Goal: Information Seeking & Learning: Check status

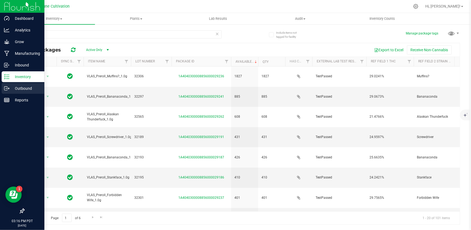
click at [23, 87] on p "Outbound" at bounding box center [25, 88] width 32 height 6
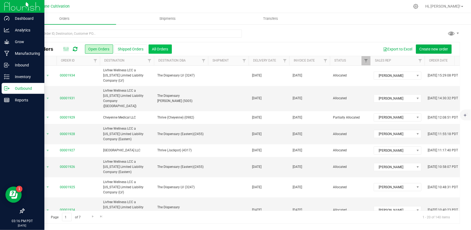
click at [155, 49] on button "All Orders" at bounding box center [160, 48] width 23 height 9
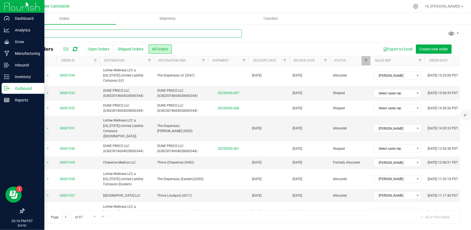
click at [161, 34] on input "text" at bounding box center [133, 34] width 218 height 8
type input "vlasic"
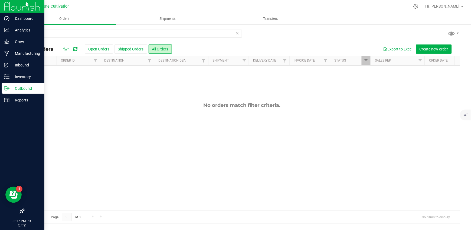
click at [239, 33] on icon at bounding box center [238, 33] width 4 height 6
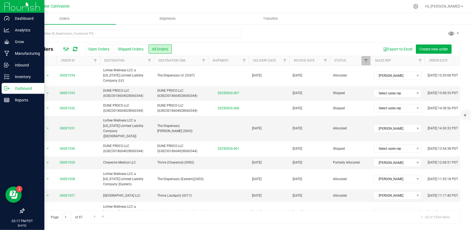
click at [64, 48] on ellipse at bounding box center [64, 48] width 1 height 1
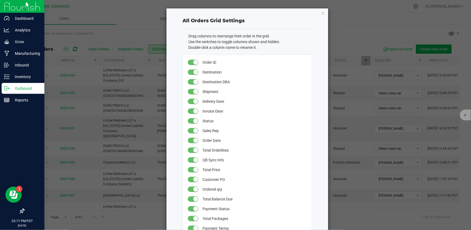
click at [321, 13] on icon "button" at bounding box center [323, 13] width 4 height 6
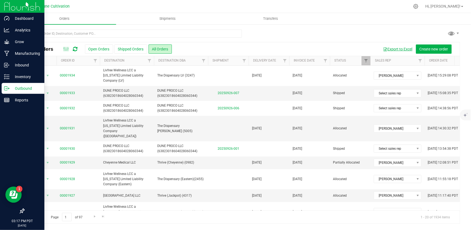
click at [395, 49] on button "Export to Excel" at bounding box center [398, 48] width 36 height 9
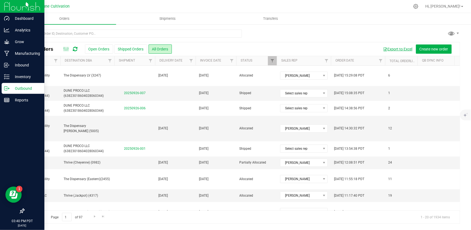
scroll to position [177, 94]
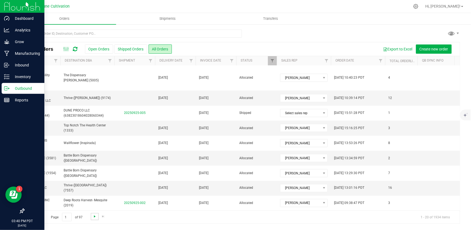
click at [93, 216] on span "Go to the next page" at bounding box center [95, 216] width 4 height 4
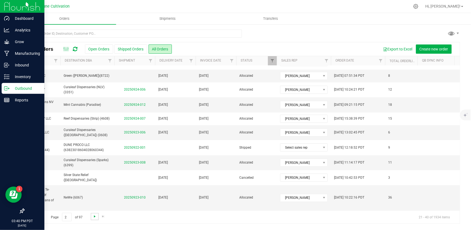
scroll to position [0, 0]
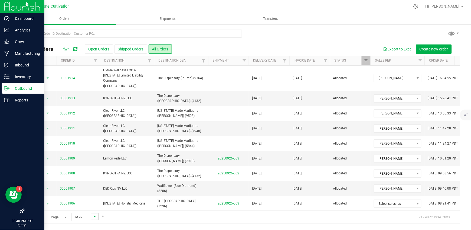
click at [93, 216] on span "Go to the next page" at bounding box center [95, 216] width 4 height 4
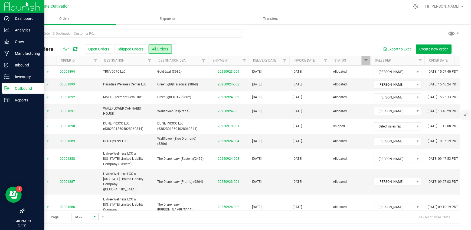
click at [93, 216] on span "Go to the next page" at bounding box center [95, 216] width 4 height 4
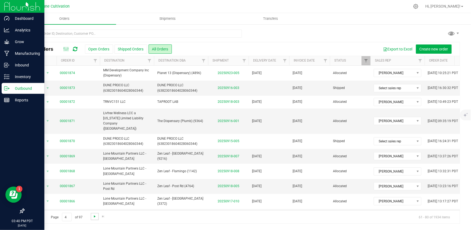
click at [93, 216] on span "Go to the next page" at bounding box center [95, 216] width 4 height 4
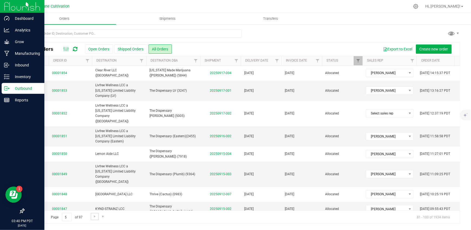
scroll to position [0, 9]
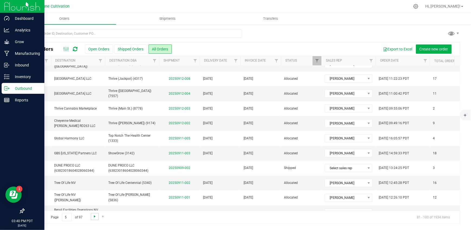
click at [93, 216] on span "Go to the next page" at bounding box center [95, 216] width 4 height 4
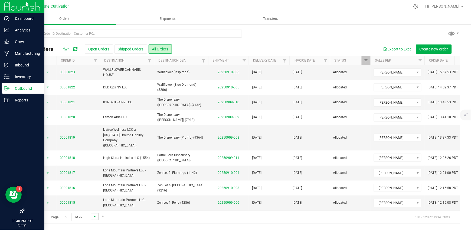
click at [94, 216] on span "Go to the next page" at bounding box center [95, 216] width 4 height 4
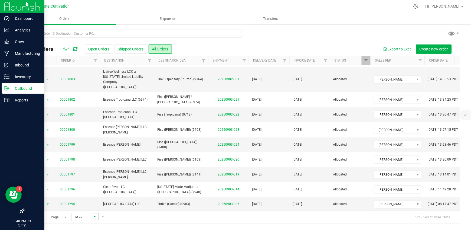
click at [93, 216] on span "Go to the next page" at bounding box center [95, 216] width 4 height 4
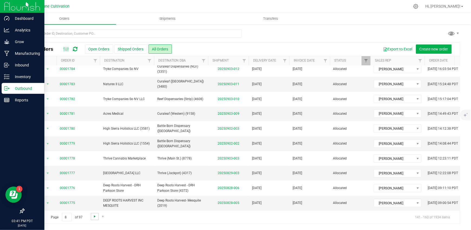
click at [94, 217] on span "Go to the next page" at bounding box center [95, 216] width 4 height 4
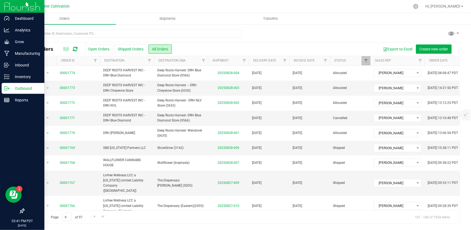
click at [39, 217] on span "Go to the previous page" at bounding box center [39, 216] width 4 height 4
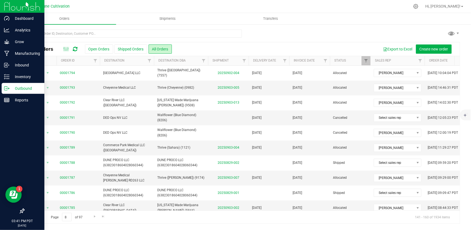
click at [128, 7] on div at bounding box center [253, 6] width 313 height 11
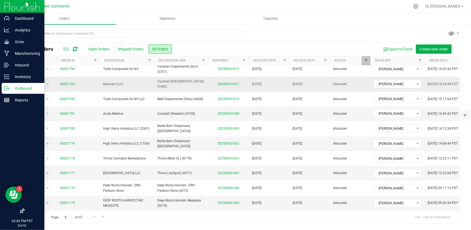
scroll to position [159, 0]
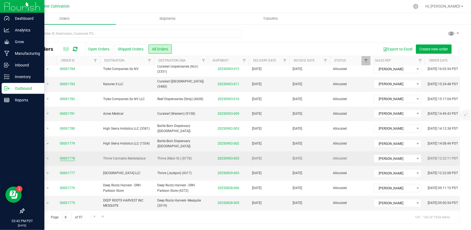
click at [63, 156] on link "00001778" at bounding box center [67, 158] width 15 height 5
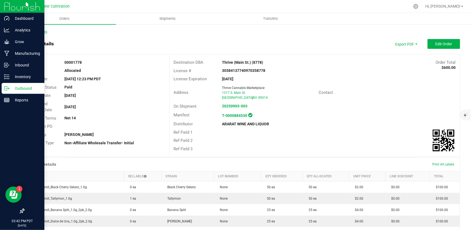
click at [45, 29] on div "Back to Orders" at bounding box center [242, 31] width 437 height 5
click at [45, 33] on link "Back to Orders" at bounding box center [35, 32] width 23 height 4
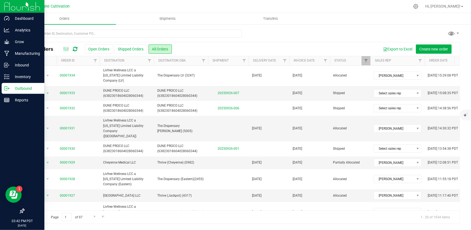
scroll to position [177, 0]
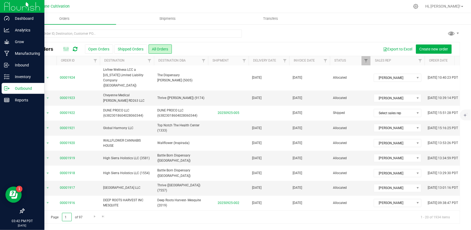
drag, startPoint x: 66, startPoint y: 215, endPoint x: 59, endPoint y: 216, distance: 7.3
click at [59, 216] on span "Page 1 of 97" at bounding box center [66, 217] width 41 height 8
type input "8"
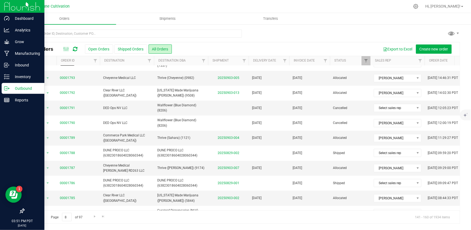
scroll to position [0, 0]
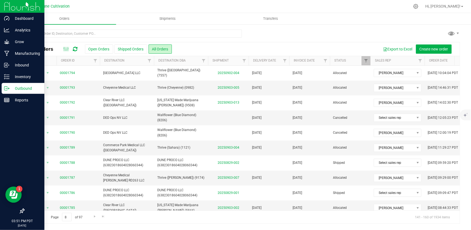
drag, startPoint x: 194, startPoint y: 6, endPoint x: 191, endPoint y: 11, distance: 6.0
click at [194, 5] on div at bounding box center [253, 6] width 313 height 11
click at [38, 217] on span "Go to the previous page" at bounding box center [39, 216] width 4 height 4
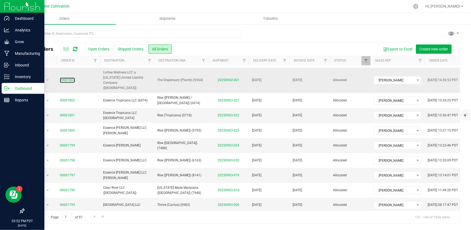
scroll to position [162, 0]
click at [40, 218] on span "Go to the previous page" at bounding box center [39, 216] width 4 height 4
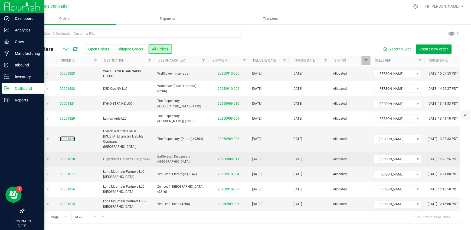
scroll to position [165, 0]
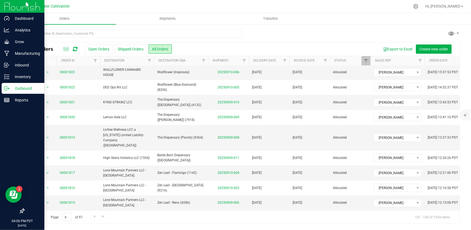
click at [40, 215] on span "Go to the previous page" at bounding box center [39, 216] width 4 height 4
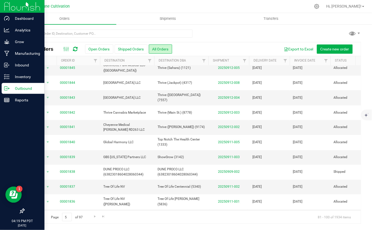
scroll to position [175, 0]
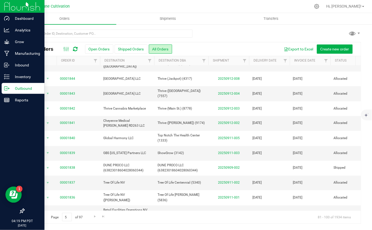
click at [39, 216] on span "Go to the previous page" at bounding box center [39, 216] width 4 height 4
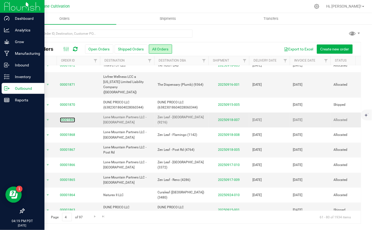
scroll to position [0, 0]
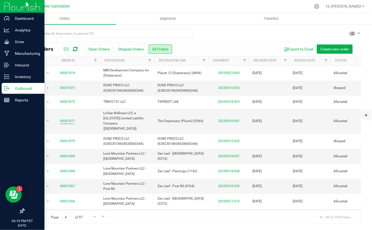
click at [40, 216] on span "Go to the previous page" at bounding box center [39, 216] width 4 height 4
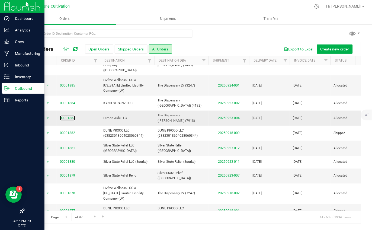
scroll to position [163, 0]
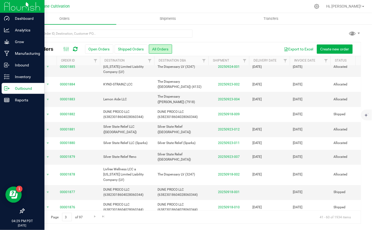
click at [41, 215] on span "Go to the previous page" at bounding box center [39, 216] width 4 height 4
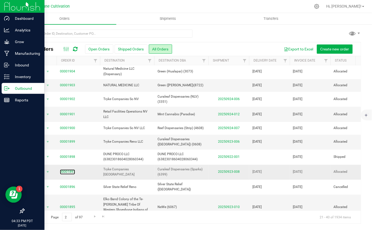
scroll to position [162, 0]
click at [40, 216] on span "Go to the previous page" at bounding box center [39, 216] width 4 height 4
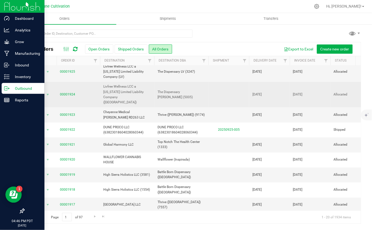
scroll to position [105, 0]
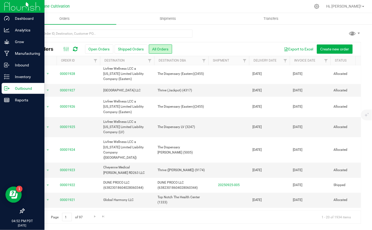
click at [17, 134] on div "All Orders Open Orders Shipped Orders All Orders Export to Excel Create new ord…" at bounding box center [192, 126] width 359 height 205
click at [66, 46] on icon at bounding box center [66, 49] width 6 height 6
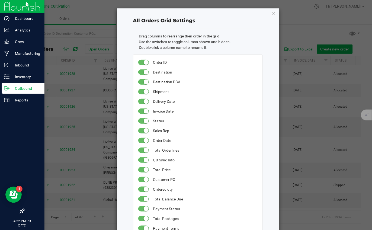
click at [303, 25] on ngb-modal-window "All Orders Grid Settings Drag columns to rearrange their order in the grid. Use…" at bounding box center [188, 115] width 376 height 230
click at [272, 12] on icon "button" at bounding box center [274, 13] width 4 height 6
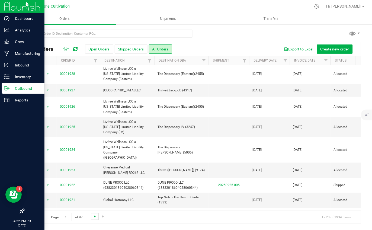
click at [94, 217] on span "Go to the next page" at bounding box center [95, 216] width 4 height 4
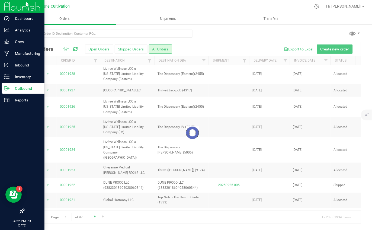
click at [94, 217] on div at bounding box center [192, 132] width 336 height 181
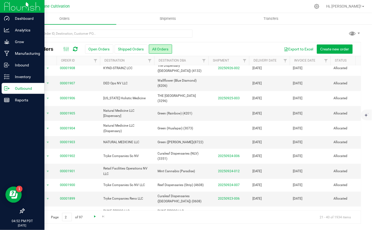
scroll to position [0, 0]
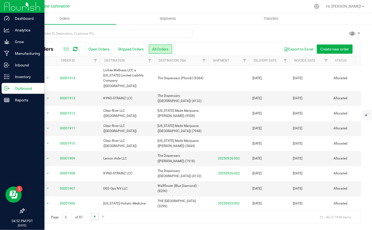
click at [94, 216] on span "Go to the next page" at bounding box center [95, 216] width 4 height 4
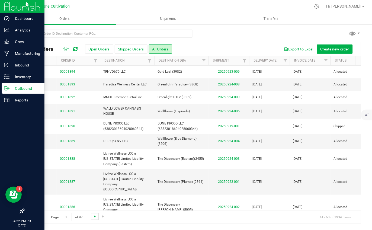
click at [94, 216] on span "Go to the next page" at bounding box center [95, 216] width 4 height 4
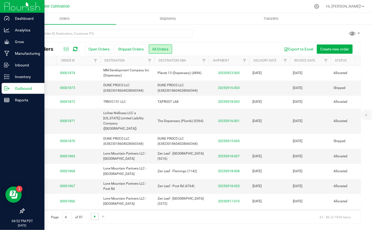
click at [94, 216] on span "Go to the next page" at bounding box center [95, 216] width 4 height 4
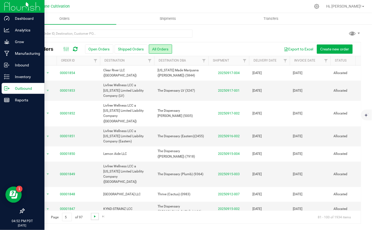
click at [94, 216] on span "Go to the next page" at bounding box center [95, 216] width 4 height 4
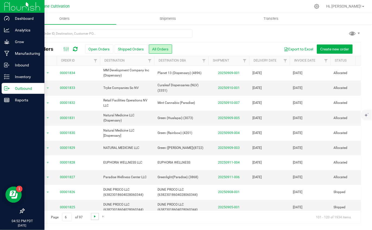
click at [94, 216] on span "Go to the next page" at bounding box center [95, 216] width 4 height 4
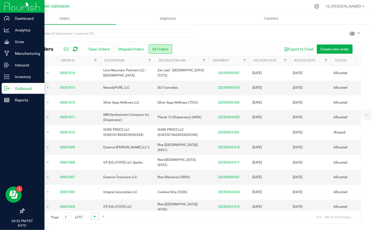
click at [94, 216] on span "Go to the next page" at bounding box center [95, 216] width 4 height 4
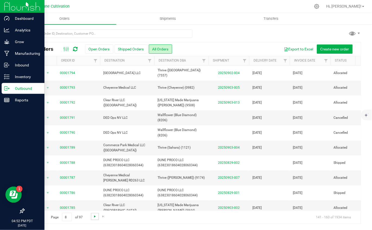
click at [94, 216] on span "Go to the next page" at bounding box center [95, 216] width 4 height 4
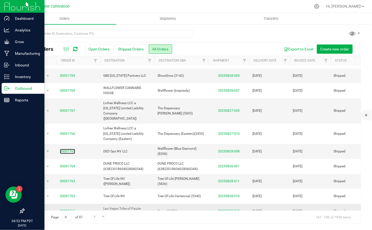
scroll to position [144, 0]
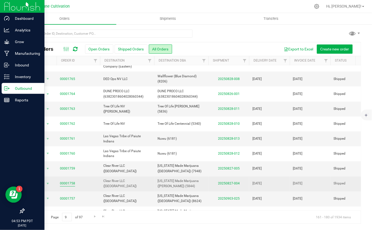
drag, startPoint x: 70, startPoint y: 175, endPoint x: 70, endPoint y: 178, distance: 3.0
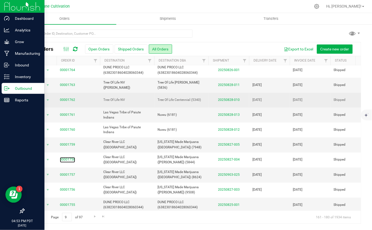
scroll to position [170, 0]
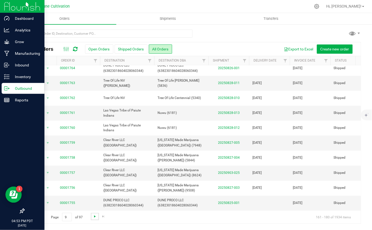
click at [93, 216] on span "Go to the next page" at bounding box center [95, 216] width 4 height 4
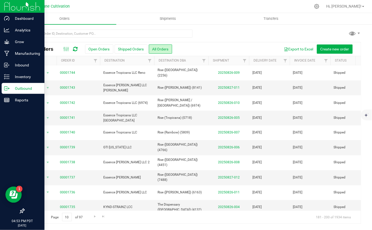
scroll to position [0, 0]
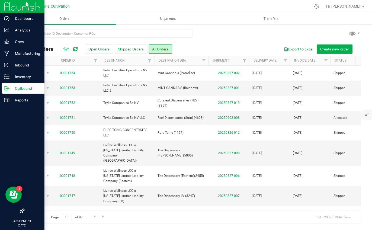
click at [129, 6] on div at bounding box center [203, 6] width 213 height 11
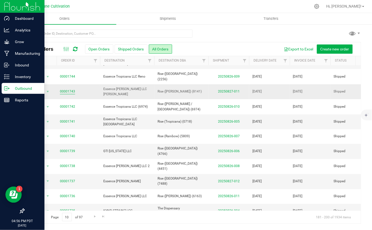
scroll to position [168, 0]
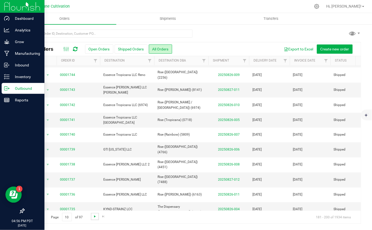
click at [93, 215] on span "Go to the next page" at bounding box center [95, 216] width 4 height 4
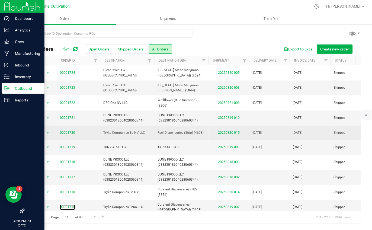
scroll to position [163, 0]
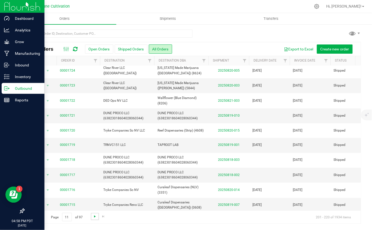
click at [93, 216] on span "Go to the next page" at bounding box center [95, 216] width 4 height 4
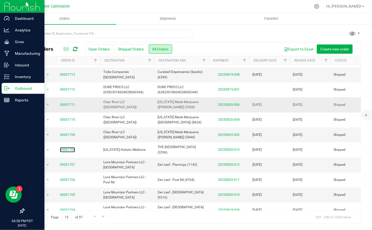
scroll to position [36, 0]
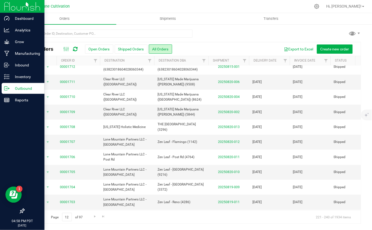
click at [135, 4] on div at bounding box center [203, 6] width 213 height 11
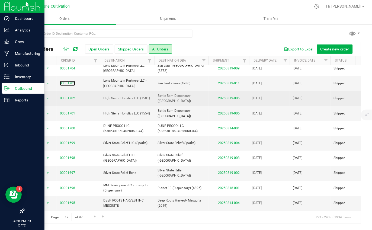
scroll to position [159, 0]
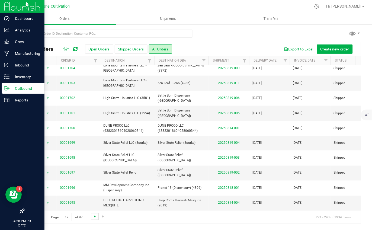
click at [93, 216] on span "Go to the next page" at bounding box center [95, 216] width 4 height 4
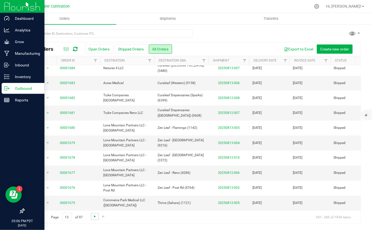
click at [93, 214] on span "Go to the next page" at bounding box center [95, 216] width 4 height 4
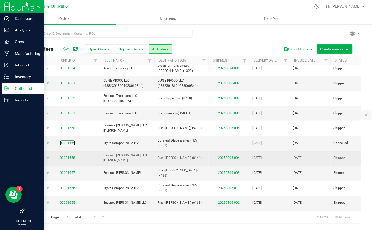
scroll to position [158, 0]
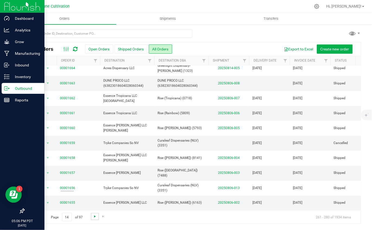
click at [93, 216] on span "Go to the next page" at bounding box center [95, 216] width 4 height 4
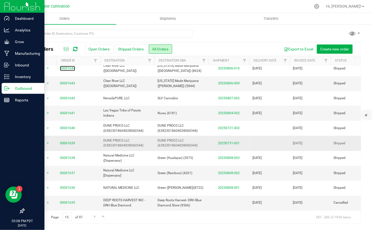
scroll to position [157, 0]
click at [93, 214] on span "Go to the next page" at bounding box center [95, 216] width 4 height 4
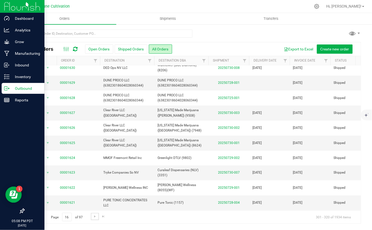
scroll to position [72, 0]
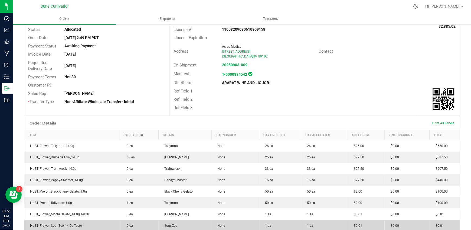
scroll to position [108, 0]
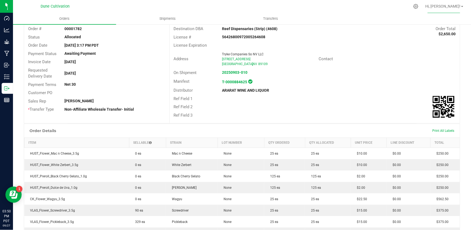
scroll to position [36, 0]
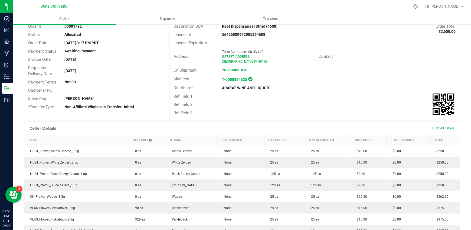
click at [146, 127] on div "Order Details Print All Labels" at bounding box center [242, 128] width 436 height 14
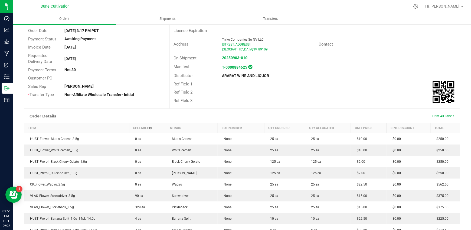
scroll to position [108, 0]
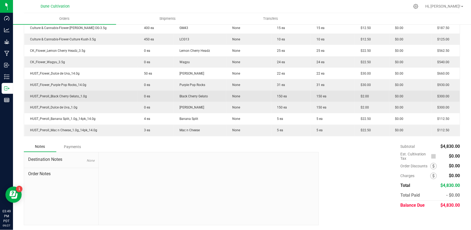
scroll to position [205, 0]
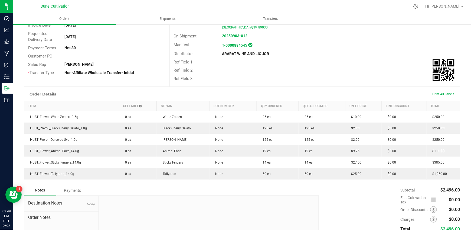
scroll to position [72, 0]
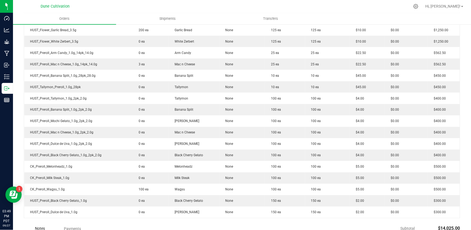
scroll to position [176, 0]
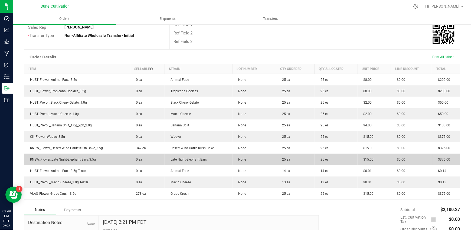
scroll to position [108, 0]
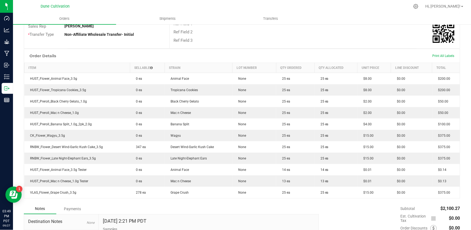
click at [159, 6] on div at bounding box center [253, 6] width 313 height 11
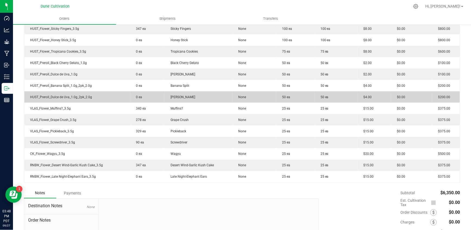
scroll to position [180, 0]
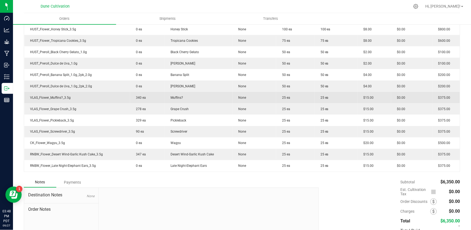
drag, startPoint x: 138, startPoint y: 97, endPoint x: 164, endPoint y: 98, distance: 26.0
click at [138, 96] on span "340 ea" at bounding box center [140, 98] width 13 height 4
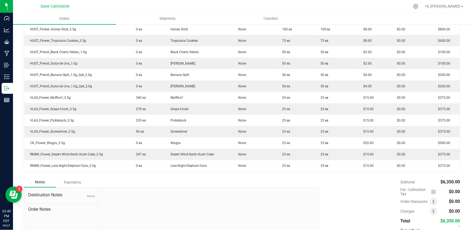
drag, startPoint x: 160, startPoint y: 10, endPoint x: 180, endPoint y: 0, distance: 21.9
click at [160, 10] on div at bounding box center [253, 6] width 313 height 11
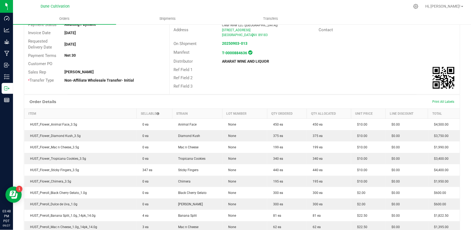
scroll to position [72, 0]
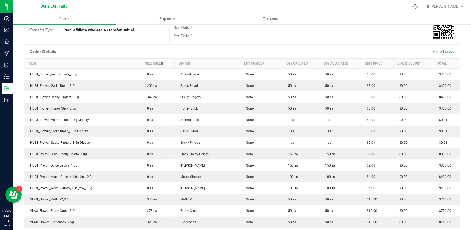
scroll to position [253, 0]
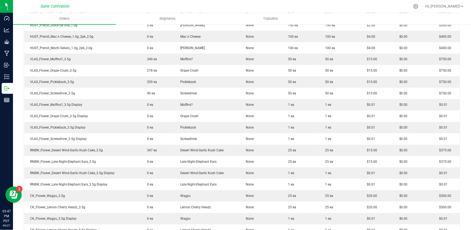
click at [227, 3] on div at bounding box center [253, 6] width 313 height 11
drag, startPoint x: 154, startPoint y: 9, endPoint x: 183, endPoint y: 2, distance: 30.3
click at [154, 8] on div at bounding box center [253, 6] width 313 height 11
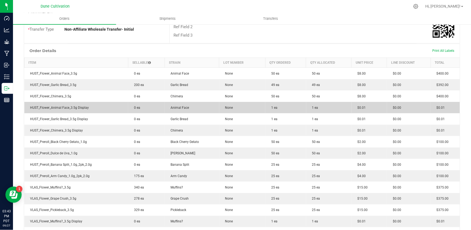
scroll to position [108, 0]
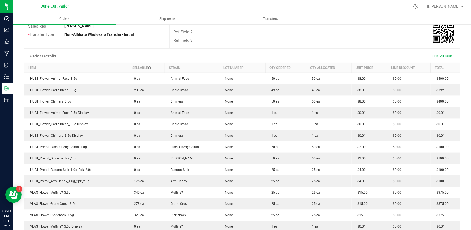
drag, startPoint x: 147, startPoint y: 5, endPoint x: 154, endPoint y: 9, distance: 8.4
click at [147, 5] on div at bounding box center [253, 6] width 313 height 11
click at [134, 7] on div at bounding box center [253, 6] width 313 height 11
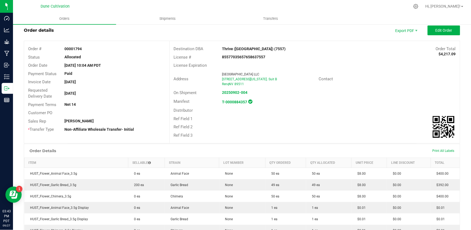
scroll to position [0, 0]
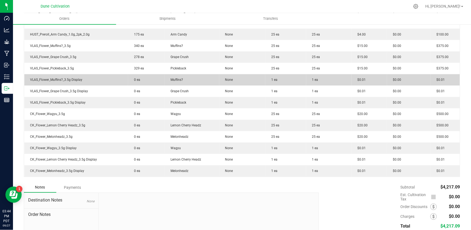
scroll to position [253, 0]
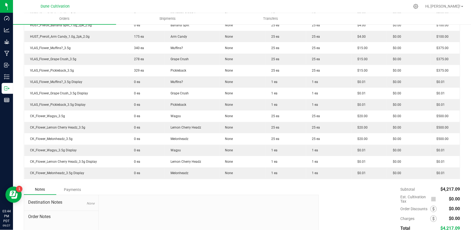
click at [152, 6] on div at bounding box center [253, 6] width 313 height 11
click at [128, 11] on div at bounding box center [253, 6] width 313 height 11
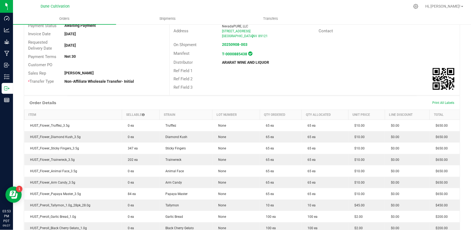
scroll to position [36, 0]
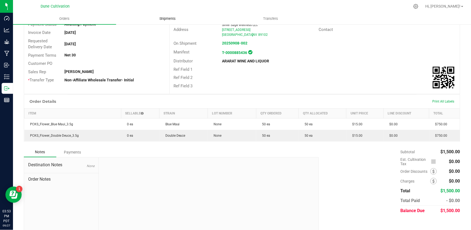
scroll to position [69, 0]
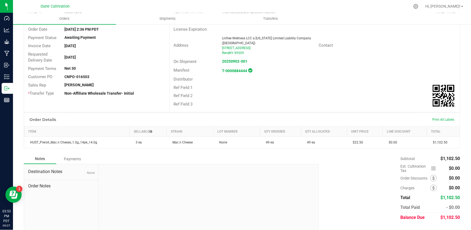
scroll to position [62, 0]
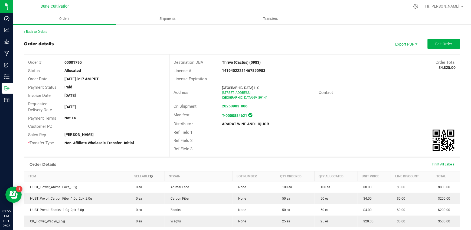
click at [152, 40] on div "Order details Export PDF Edit Order" at bounding box center [242, 44] width 437 height 10
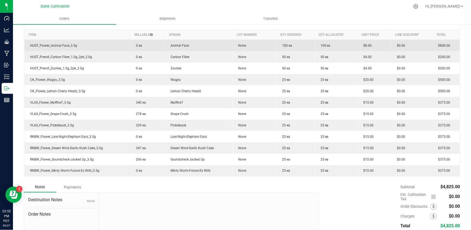
scroll to position [144, 0]
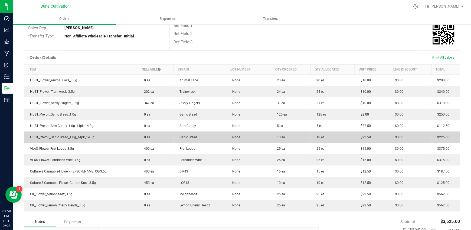
scroll to position [108, 0]
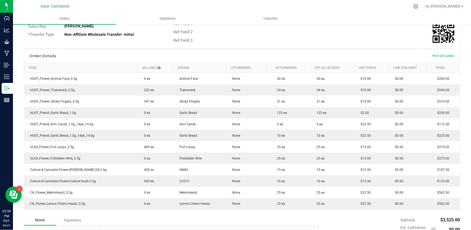
click at [146, 38] on div "* Transfer Type Non-Affiliate Wholesale Transfer- Initial" at bounding box center [96, 34] width 145 height 8
drag, startPoint x: 148, startPoint y: 7, endPoint x: 155, endPoint y: 6, distance: 6.6
click at [148, 7] on div at bounding box center [253, 6] width 313 height 11
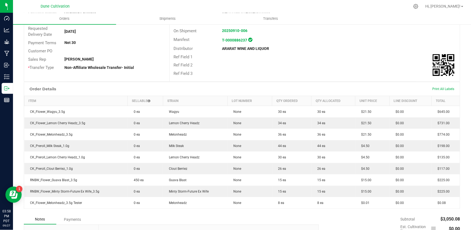
scroll to position [108, 0]
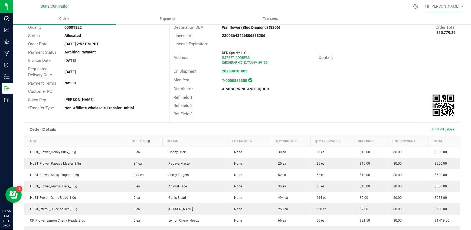
scroll to position [36, 0]
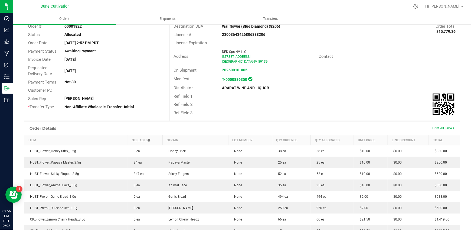
click at [118, 116] on div "Order # 00001822 Status Allocated Order Date Sep 4, 2025 2:52 PM PDT Payment St…" at bounding box center [242, 69] width 436 height 102
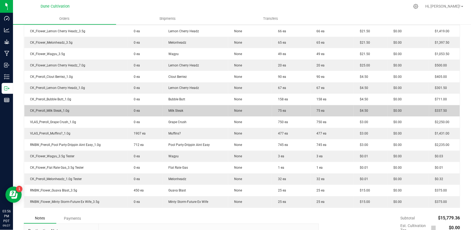
scroll to position [217, 0]
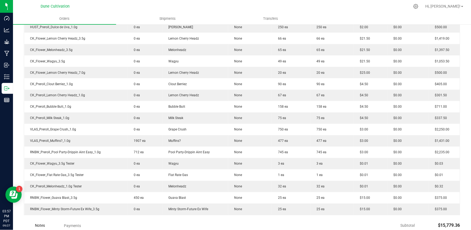
drag, startPoint x: 136, startPoint y: 6, endPoint x: 144, endPoint y: 8, distance: 7.7
click at [136, 6] on div at bounding box center [253, 6] width 313 height 11
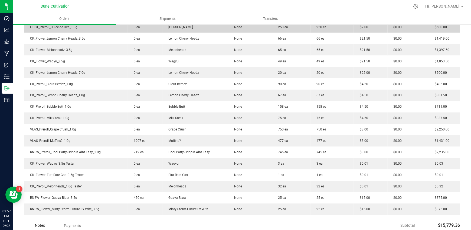
drag, startPoint x: 170, startPoint y: 5, endPoint x: 218, endPoint y: 25, distance: 52.4
click at [170, 5] on div at bounding box center [253, 6] width 313 height 11
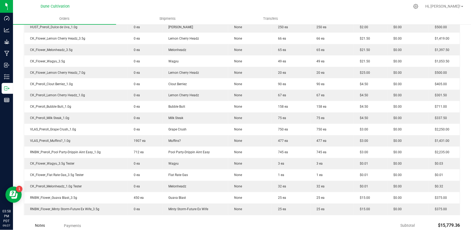
drag, startPoint x: 155, startPoint y: 7, endPoint x: 164, endPoint y: 10, distance: 9.3
click at [156, 6] on div at bounding box center [253, 6] width 313 height 11
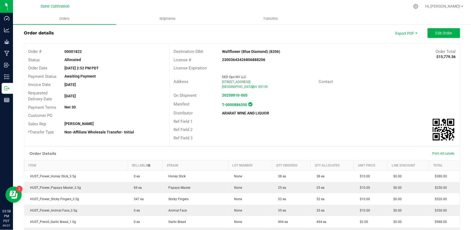
scroll to position [0, 0]
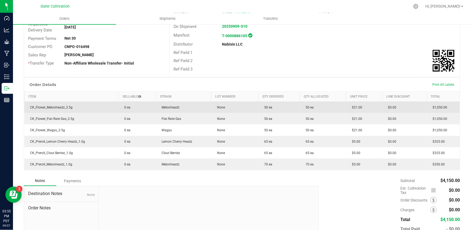
scroll to position [108, 0]
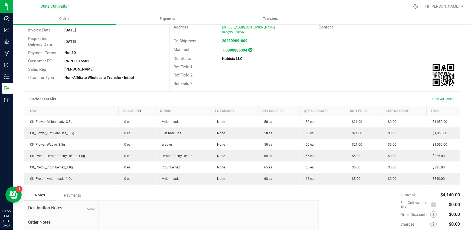
scroll to position [72, 0]
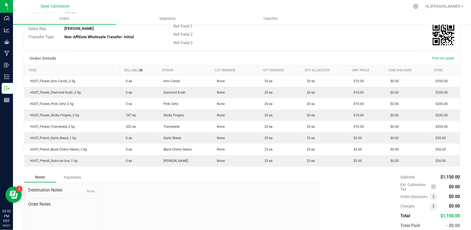
scroll to position [108, 0]
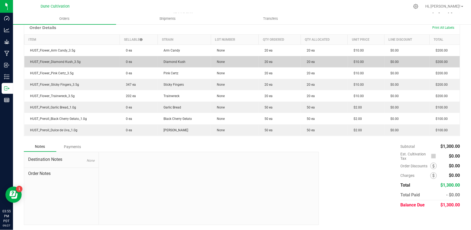
scroll to position [137, 0]
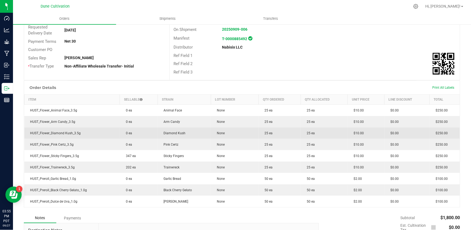
scroll to position [108, 0]
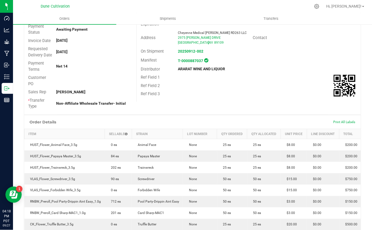
scroll to position [72, 0]
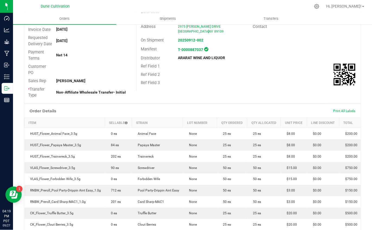
click at [253, 90] on div "Destination DBA Thrive (Sammy Davis) (9174) Order Total $3,400.00 License # 400…" at bounding box center [248, 36] width 224 height 108
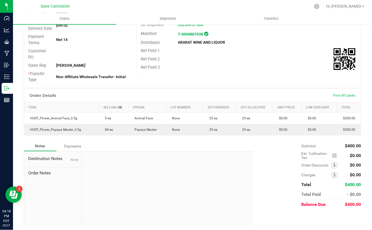
scroll to position [93, 0]
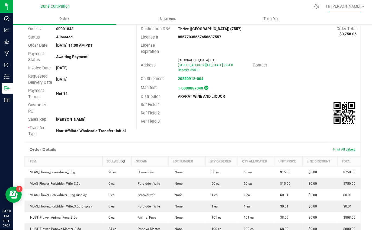
scroll to position [36, 0]
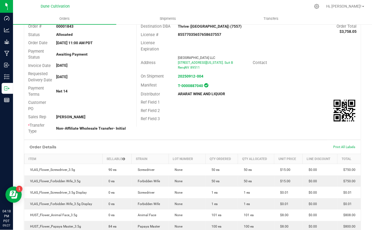
click at [249, 122] on div "Ref Field 3" at bounding box center [248, 119] width 224 height 8
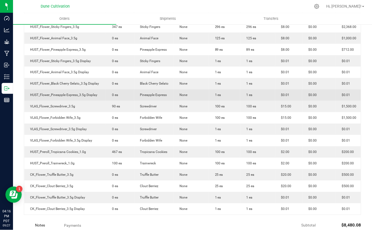
scroll to position [180, 0]
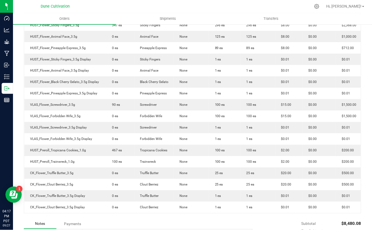
click at [213, 8] on div at bounding box center [203, 6] width 213 height 11
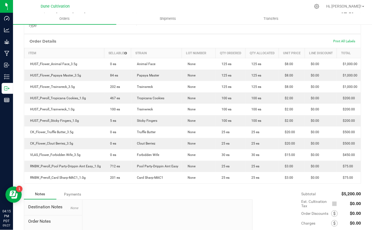
scroll to position [144, 0]
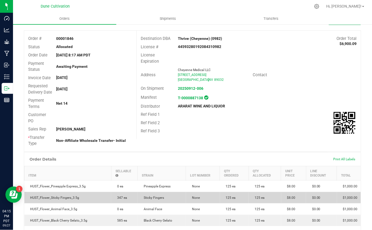
scroll to position [108, 0]
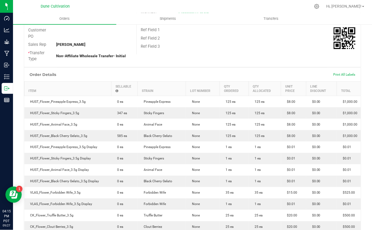
click at [215, 45] on div "Ref Field 3" at bounding box center [248, 46] width 224 height 8
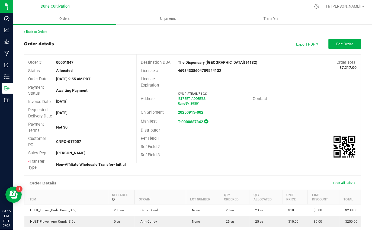
click at [214, 42] on div "Order details Export PDF Edit Order" at bounding box center [192, 44] width 337 height 10
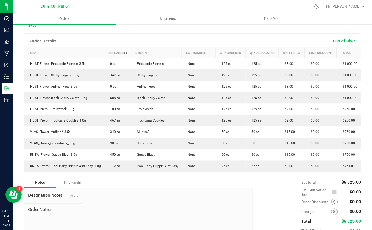
scroll to position [144, 0]
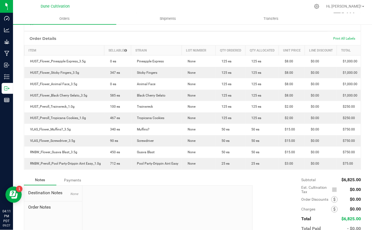
click at [208, 5] on div at bounding box center [203, 6] width 213 height 11
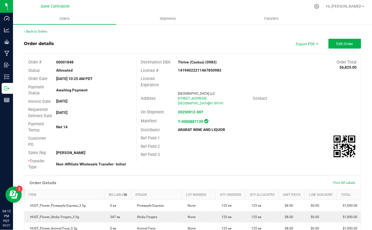
scroll to position [0, 0]
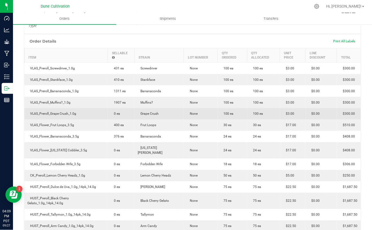
scroll to position [144, 0]
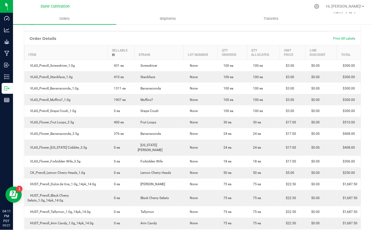
click at [226, 7] on div at bounding box center [203, 6] width 213 height 11
drag, startPoint x: 240, startPoint y: 6, endPoint x: 230, endPoint y: 6, distance: 10.9
click at [240, 6] on div at bounding box center [203, 6] width 213 height 11
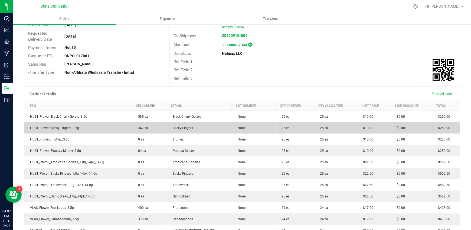
scroll to position [72, 0]
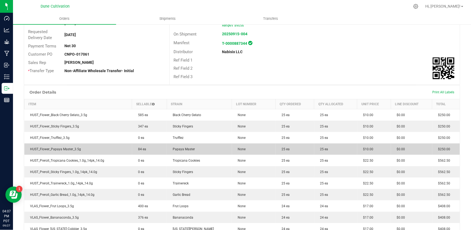
click at [207, 153] on td "Papaya Master" at bounding box center [199, 148] width 65 height 11
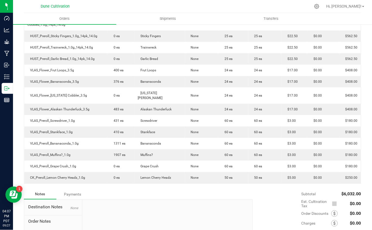
scroll to position [241, 0]
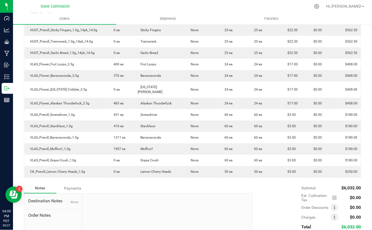
click at [258, 6] on div at bounding box center [203, 6] width 213 height 11
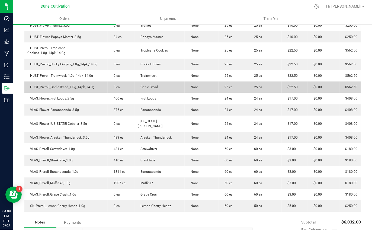
scroll to position [205, 0]
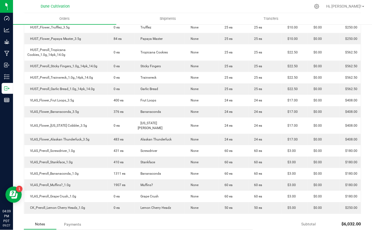
click at [259, 4] on div at bounding box center [203, 6] width 213 height 11
click at [246, 4] on div at bounding box center [203, 6] width 213 height 11
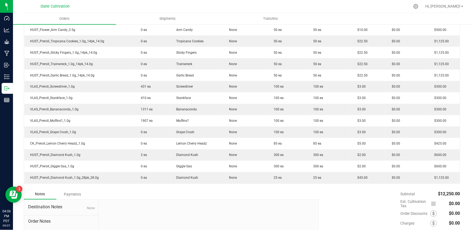
scroll to position [253, 0]
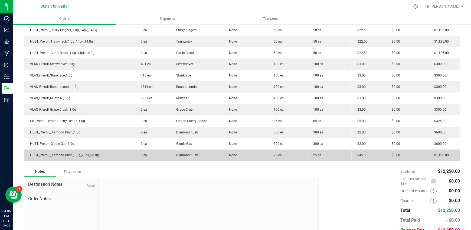
drag, startPoint x: 228, startPoint y: 166, endPoint x: 226, endPoint y: 155, distance: 11.0
click at [229, 169] on div "Order details Export PDF Edit Order Order # 00001851 Status Allocated Order Dat…" at bounding box center [242, 18] width 437 height 464
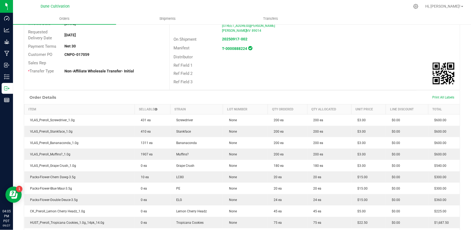
scroll to position [72, 0]
click at [274, 86] on div "Destination DBA The Dispensary [PERSON_NAME] (5005) Order Total $24,348.00 Lice…" at bounding box center [315, 35] width 291 height 107
drag, startPoint x: 249, startPoint y: 72, endPoint x: 234, endPoint y: 38, distance: 36.9
click at [249, 72] on div "Ref Field 2" at bounding box center [315, 73] width 290 height 8
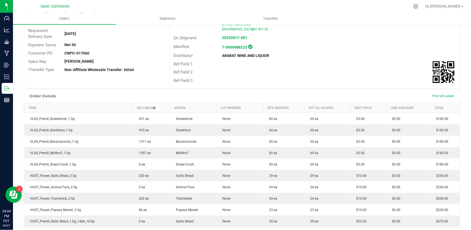
scroll to position [72, 0]
click at [296, 46] on div "T-0000888223" at bounding box center [266, 47] width 97 height 7
click at [300, 77] on div "Ref Field 3" at bounding box center [315, 81] width 290 height 8
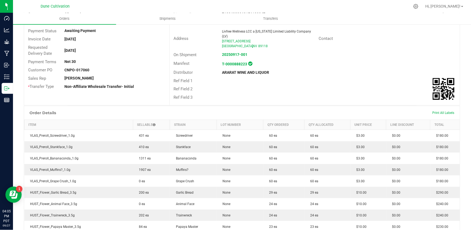
scroll to position [36, 0]
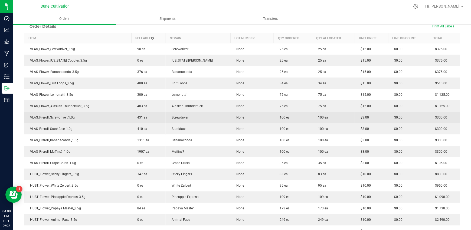
scroll to position [144, 0]
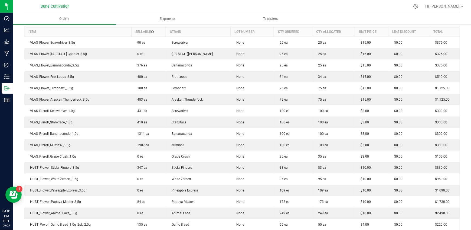
drag, startPoint x: 154, startPoint y: 7, endPoint x: 171, endPoint y: 36, distance: 33.6
click at [155, 6] on div at bounding box center [253, 6] width 313 height 11
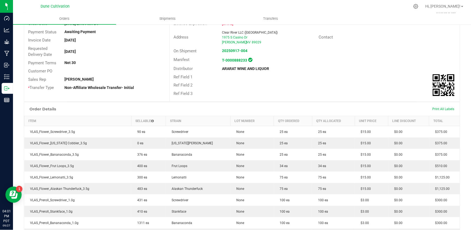
scroll to position [0, 0]
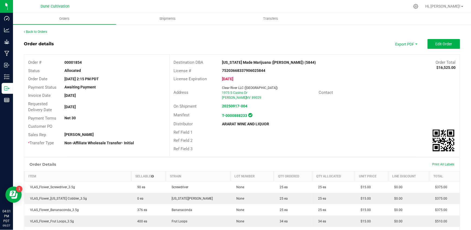
drag, startPoint x: 145, startPoint y: 29, endPoint x: 145, endPoint y: 35, distance: 5.7
click at [145, 29] on div "Back to Orders" at bounding box center [242, 31] width 437 height 5
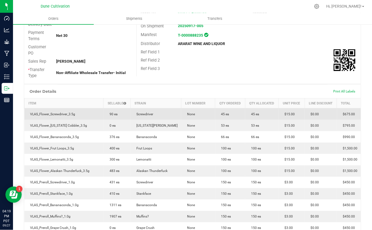
scroll to position [144, 0]
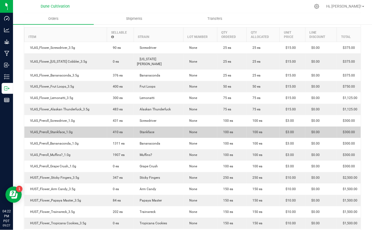
scroll to position [180, 0]
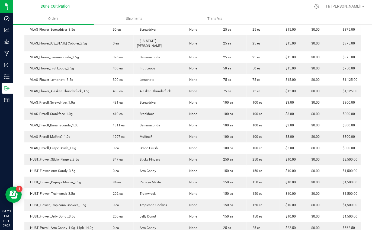
click at [197, 6] on div at bounding box center [203, 6] width 213 height 11
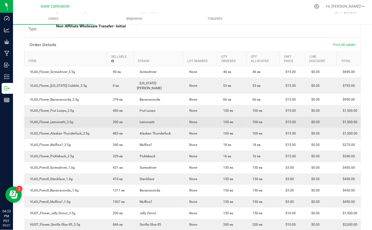
scroll to position [144, 0]
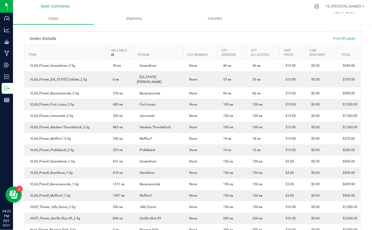
click at [172, 7] on div at bounding box center [203, 6] width 213 height 11
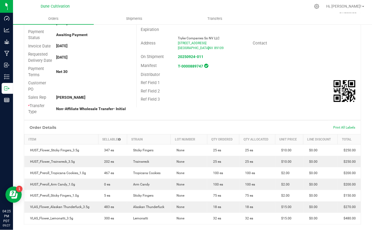
scroll to position [108, 0]
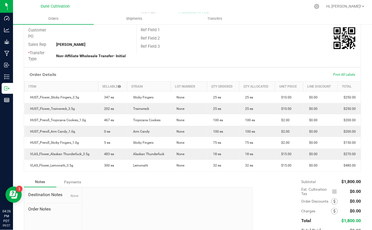
click at [183, 52] on div "Destination DBA Reef Dispensaries (Strip) (4608) Order Total $1,800.00 License …" at bounding box center [248, 0] width 224 height 108
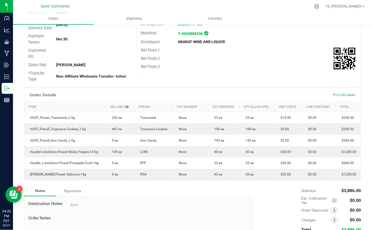
scroll to position [108, 0]
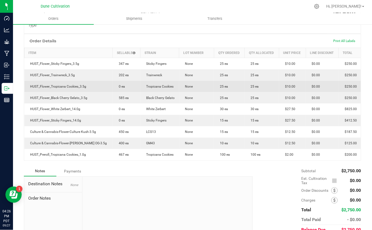
scroll to position [144, 0]
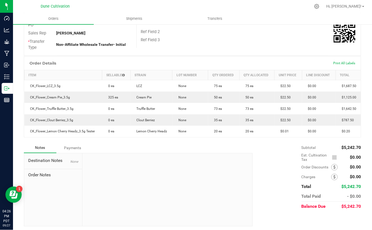
scroll to position [127, 0]
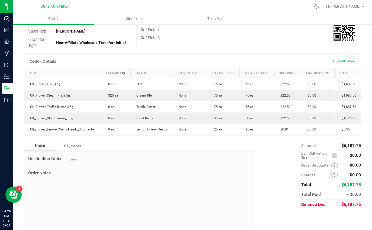
scroll to position [127, 0]
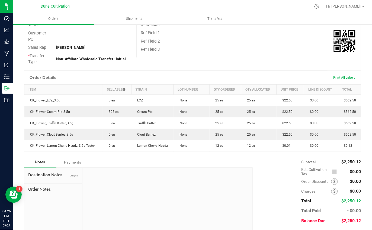
scroll to position [127, 0]
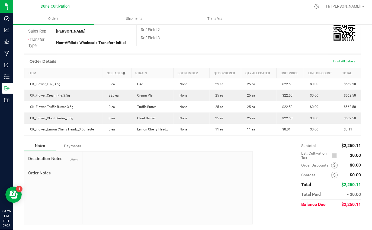
scroll to position [127, 0]
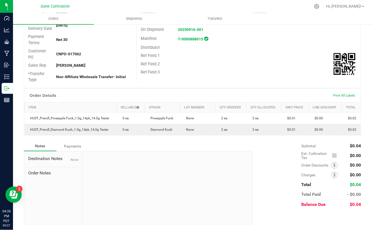
scroll to position [93, 0]
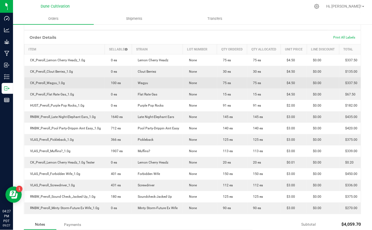
scroll to position [180, 0]
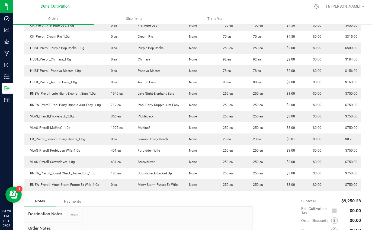
scroll to position [217, 0]
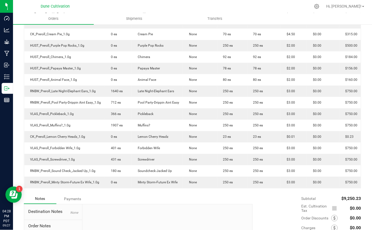
drag, startPoint x: 171, startPoint y: 10, endPoint x: 154, endPoint y: 1, distance: 19.9
click at [170, 10] on div at bounding box center [203, 6] width 213 height 11
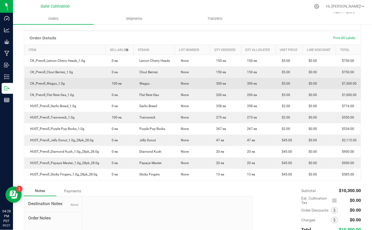
scroll to position [180, 0]
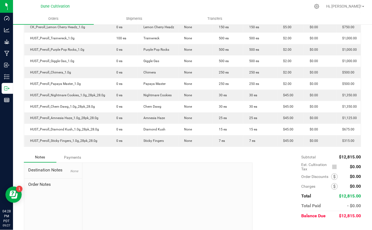
scroll to position [217, 0]
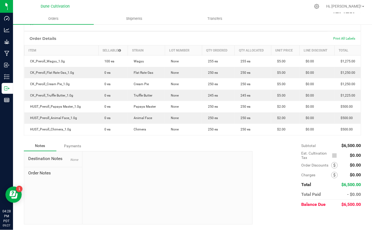
scroll to position [150, 0]
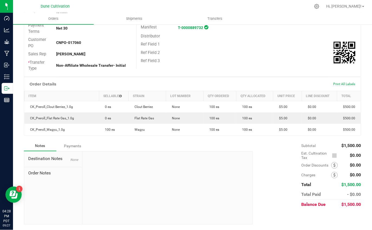
scroll to position [105, 0]
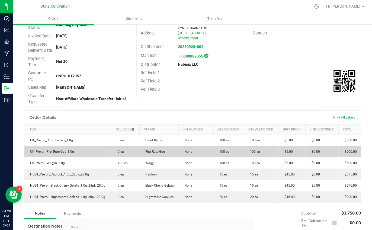
scroll to position [139, 0]
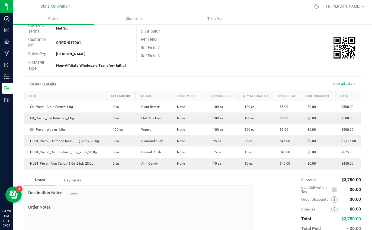
scroll to position [108, 0]
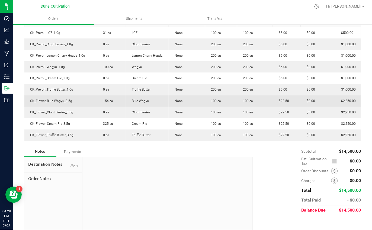
scroll to position [184, 0]
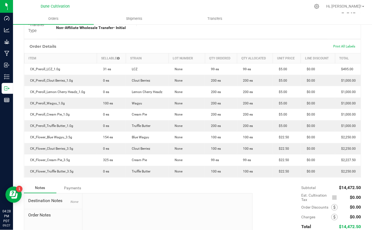
scroll to position [144, 0]
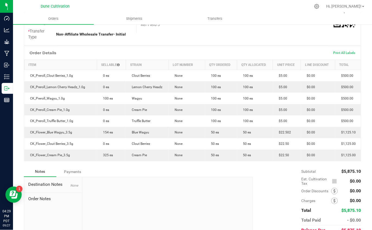
scroll to position [144, 0]
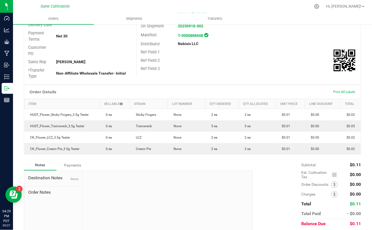
scroll to position [108, 0]
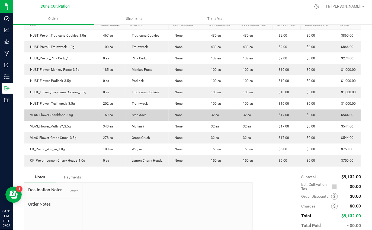
scroll to position [171, 0]
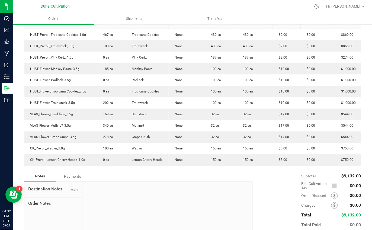
click at [219, 171] on div "Order Details Print All Labels Item Sellable Strain Lot Number Qty Ordered Qty …" at bounding box center [192, 88] width 337 height 166
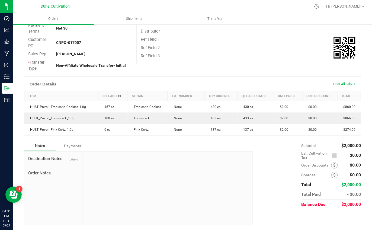
scroll to position [105, 0]
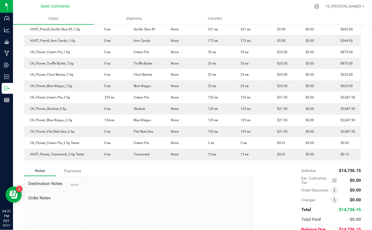
scroll to position [180, 0]
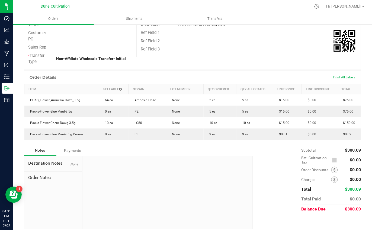
scroll to position [108, 0]
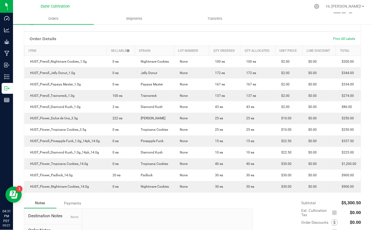
scroll to position [144, 0]
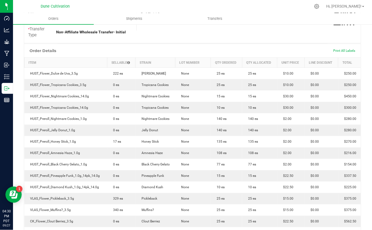
scroll to position [144, 0]
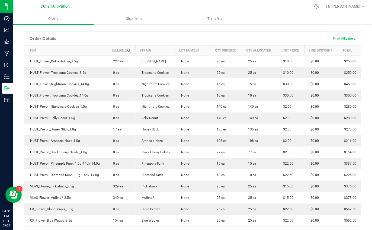
drag, startPoint x: 224, startPoint y: 32, endPoint x: 204, endPoint y: 30, distance: 20.4
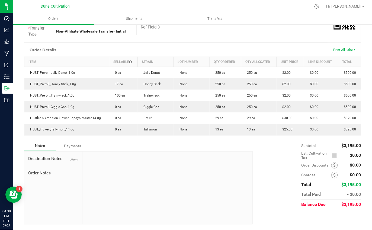
scroll to position [139, 0]
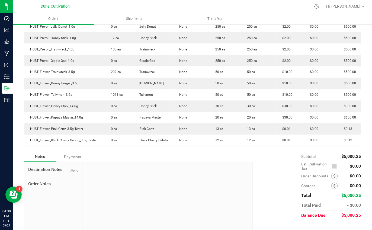
scroll to position [180, 0]
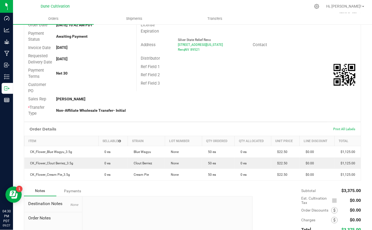
scroll to position [72, 0]
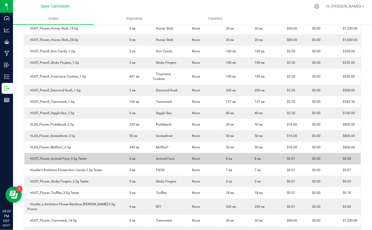
scroll to position [325, 0]
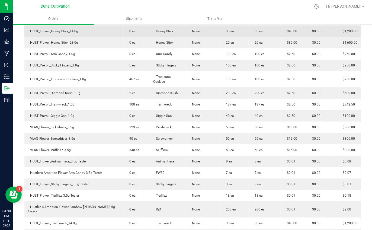
drag, startPoint x: 244, startPoint y: 6, endPoint x: 209, endPoint y: 27, distance: 39.9
click at [244, 6] on div at bounding box center [203, 6] width 213 height 11
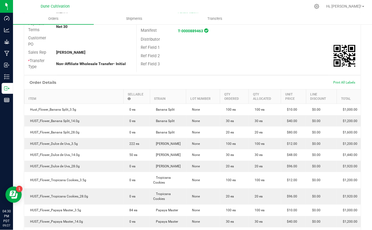
scroll to position [0, 0]
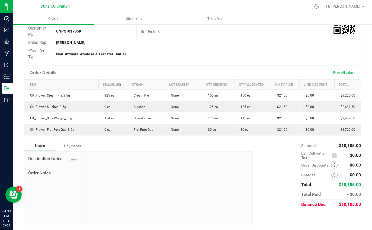
scroll to position [116, 0]
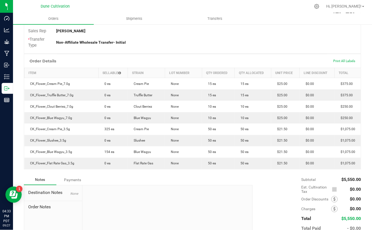
scroll to position [144, 0]
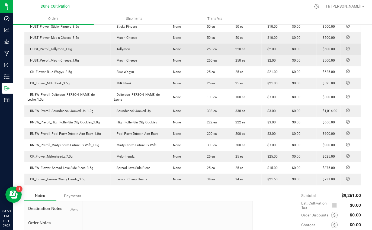
scroll to position [217, 0]
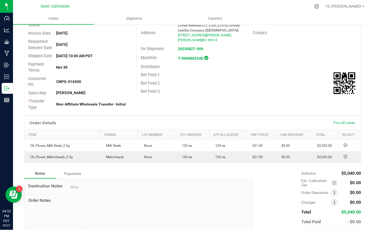
scroll to position [108, 0]
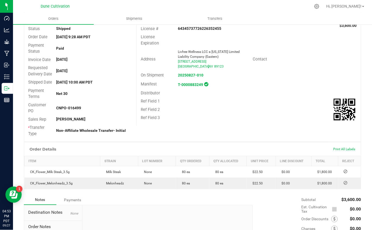
scroll to position [108, 0]
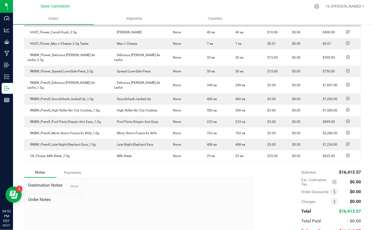
scroll to position [325, 0]
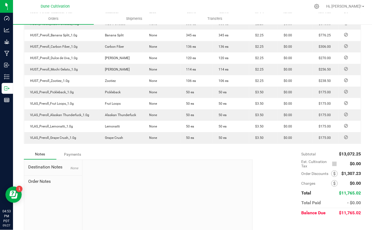
scroll to position [217, 0]
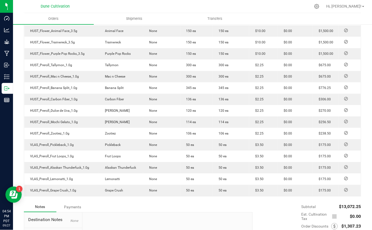
click at [99, 5] on div at bounding box center [203, 6] width 213 height 11
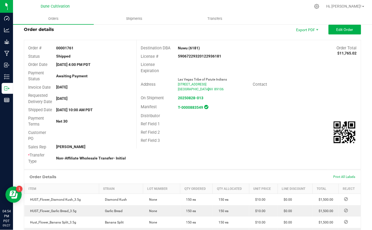
scroll to position [0, 0]
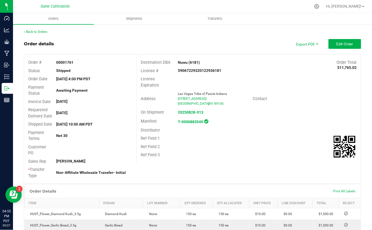
drag, startPoint x: 132, startPoint y: 43, endPoint x: 148, endPoint y: 47, distance: 16.7
click at [132, 43] on div "Order details Export PDF Edit Order" at bounding box center [192, 44] width 337 height 10
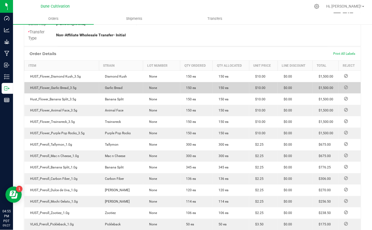
scroll to position [108, 0]
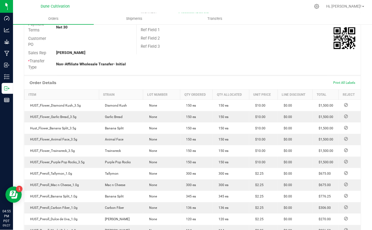
click at [155, 70] on div "Order # 00001761 Status Shipped Order Date Aug 25, 2025 4:00 PM PDT Payment Sta…" at bounding box center [192, 10] width 336 height 129
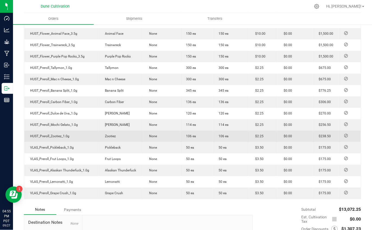
scroll to position [217, 0]
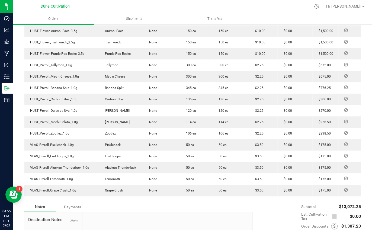
click at [148, 6] on div at bounding box center [203, 6] width 213 height 11
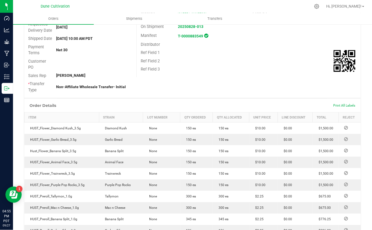
scroll to position [72, 0]
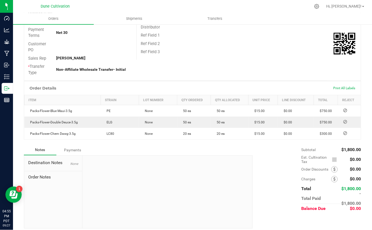
scroll to position [108, 0]
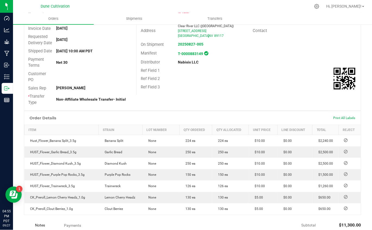
scroll to position [108, 0]
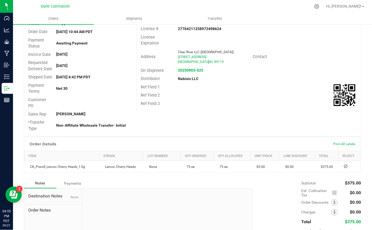
scroll to position [96, 0]
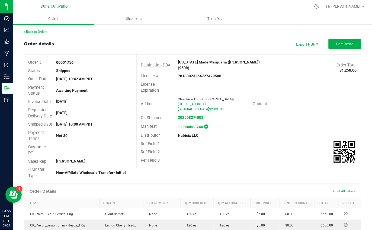
scroll to position [108, 0]
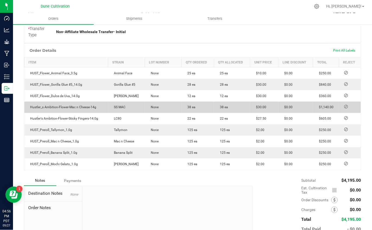
scroll to position [144, 0]
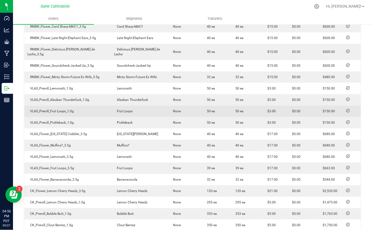
scroll to position [253, 0]
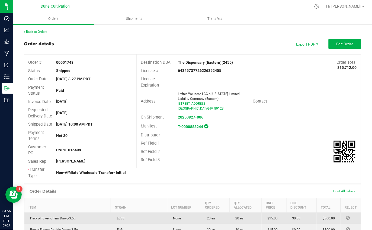
scroll to position [217, 0]
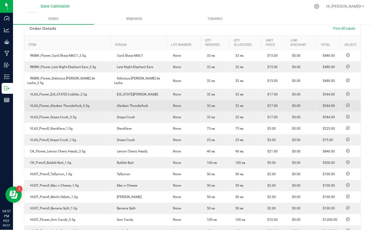
scroll to position [180, 0]
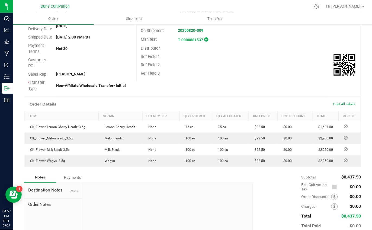
scroll to position [108, 0]
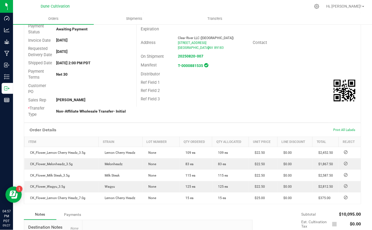
scroll to position [72, 0]
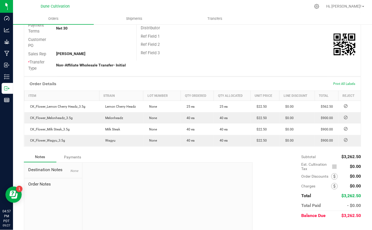
scroll to position [108, 0]
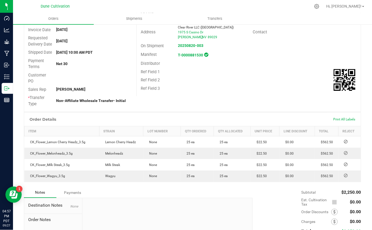
scroll to position [72, 0]
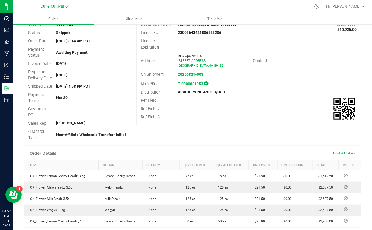
scroll to position [72, 0]
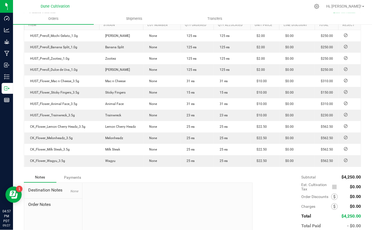
scroll to position [180, 0]
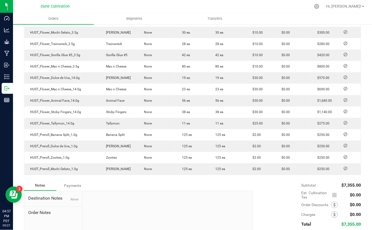
scroll to position [172, 0]
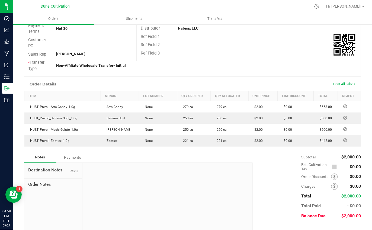
scroll to position [108, 0]
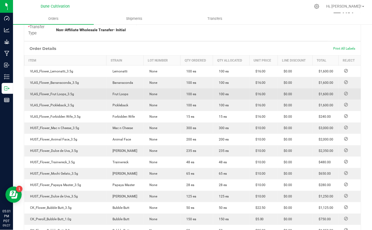
scroll to position [144, 0]
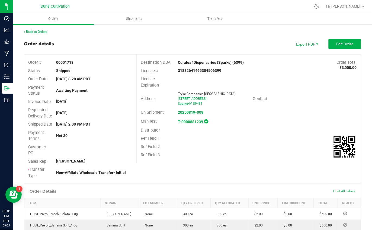
click at [141, 31] on div "Back to Orders" at bounding box center [192, 31] width 337 height 5
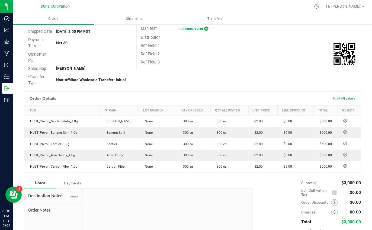
scroll to position [142, 0]
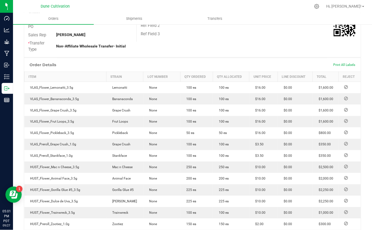
scroll to position [144, 0]
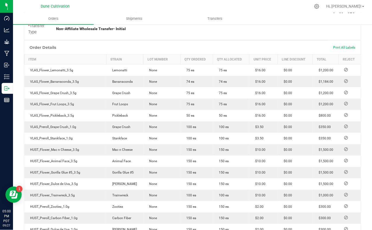
scroll to position [144, 0]
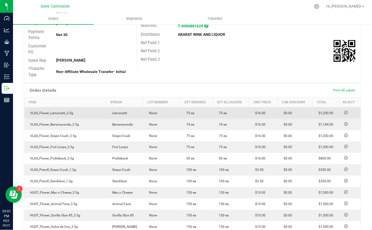
scroll to position [108, 0]
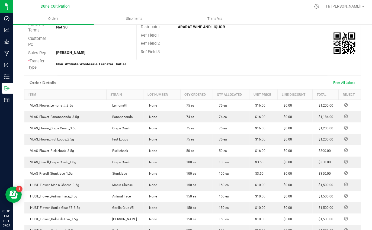
click at [119, 49] on div "Customer PO" at bounding box center [80, 41] width 112 height 14
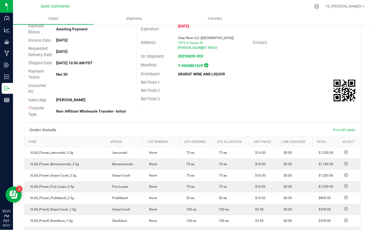
scroll to position [0, 0]
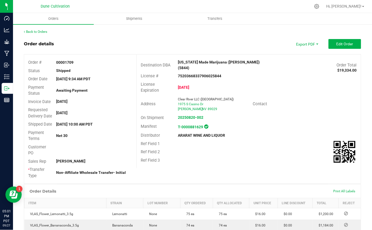
drag, startPoint x: 132, startPoint y: 35, endPoint x: 137, endPoint y: 1, distance: 34.5
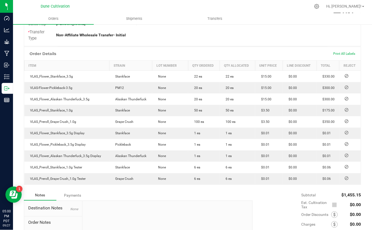
scroll to position [144, 0]
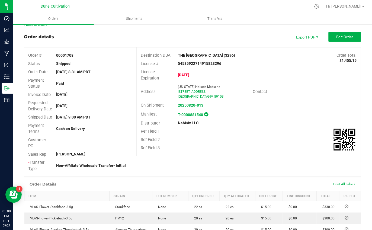
scroll to position [0, 0]
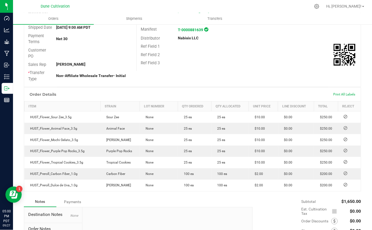
scroll to position [108, 0]
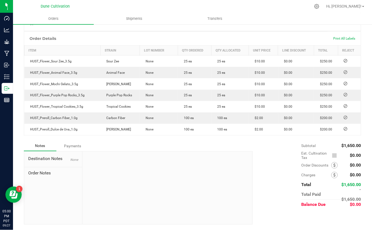
scroll to position [165, 0]
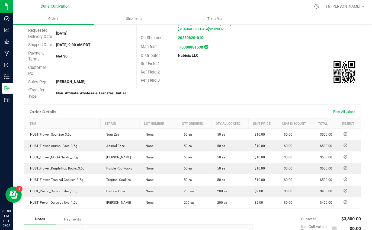
scroll to position [108, 0]
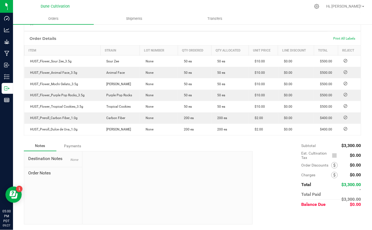
scroll to position [165, 0]
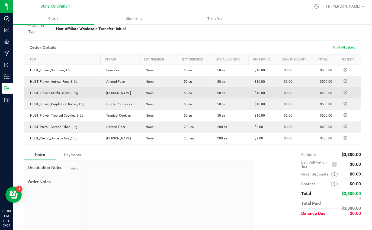
scroll to position [144, 0]
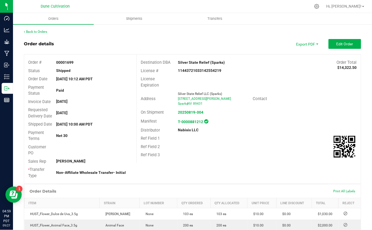
click at [137, 41] on div "Order details Export PDF Edit Order" at bounding box center [192, 44] width 337 height 10
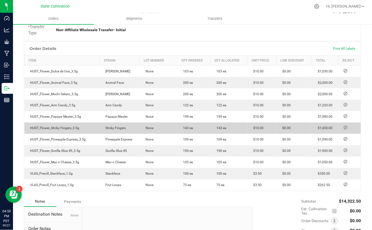
scroll to position [144, 0]
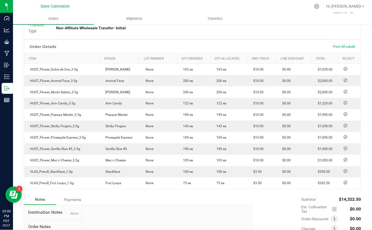
drag, startPoint x: 152, startPoint y: 38, endPoint x: 152, endPoint y: 41, distance: 3.0
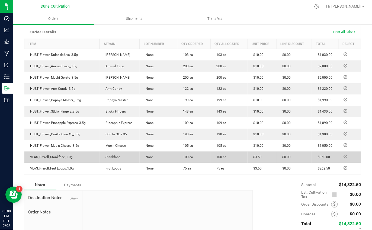
scroll to position [210, 0]
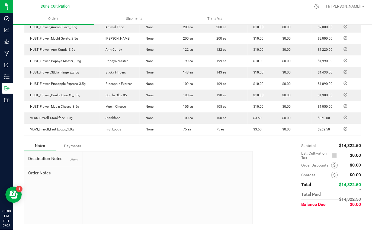
click at [145, 142] on div "Notes Payments" at bounding box center [136, 146] width 225 height 10
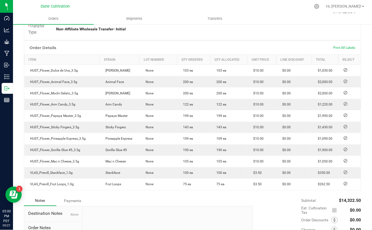
scroll to position [0, 0]
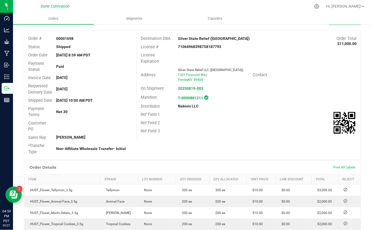
scroll to position [142, 0]
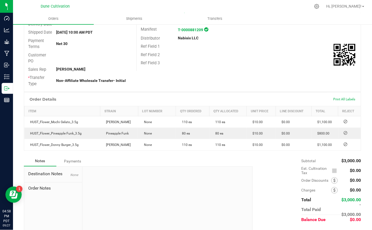
scroll to position [108, 0]
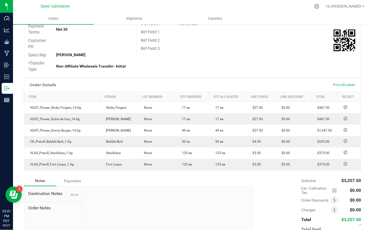
scroll to position [108, 0]
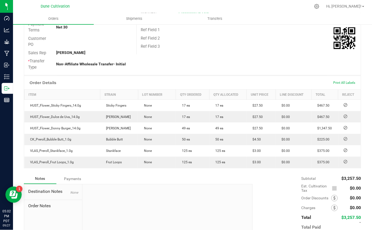
drag, startPoint x: 111, startPoint y: 43, endPoint x: 112, endPoint y: 51, distance: 7.6
click at [111, 34] on div "Payment Terms Net 30" at bounding box center [80, 27] width 112 height 14
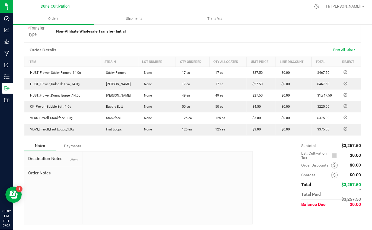
scroll to position [153, 0]
click at [141, 139] on div "Order Details Print All Labels Item Strain Lot Number Qty Ordered Qty Allocated…" at bounding box center [192, 92] width 337 height 98
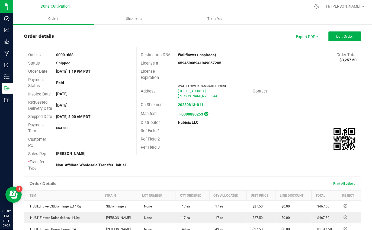
scroll to position [0, 0]
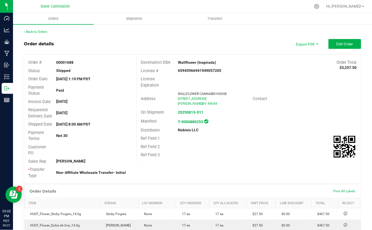
click at [110, 37] on div "Back to Orders Order details Export PDF Edit Order Order # 00001688 Status Ship…" at bounding box center [192, 197] width 337 height 336
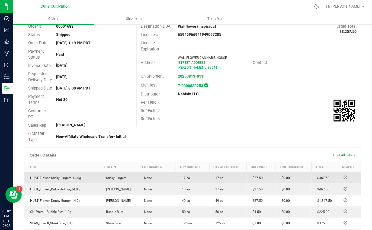
scroll to position [153, 0]
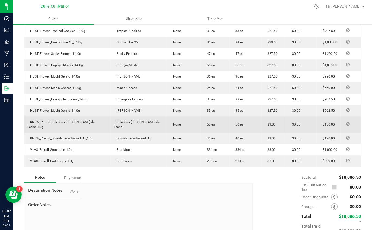
scroll to position [325, 0]
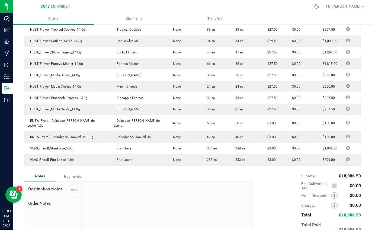
drag, startPoint x: 77, startPoint y: 6, endPoint x: 85, endPoint y: 9, distance: 8.8
click at [77, 6] on div "Dune Cultivation" at bounding box center [55, 6] width 79 height 8
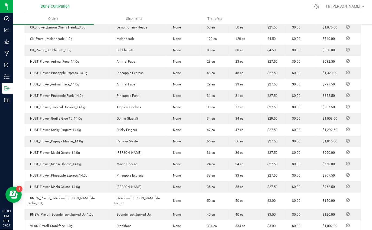
scroll to position [217, 0]
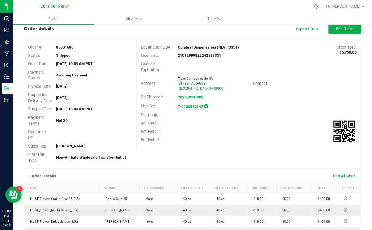
scroll to position [108, 0]
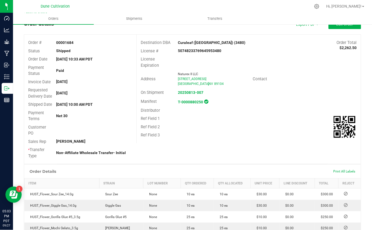
scroll to position [144, 0]
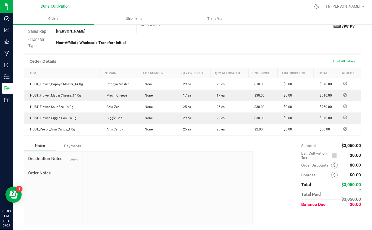
scroll to position [142, 0]
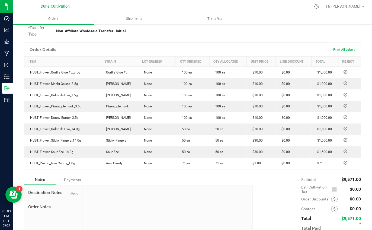
scroll to position [144, 0]
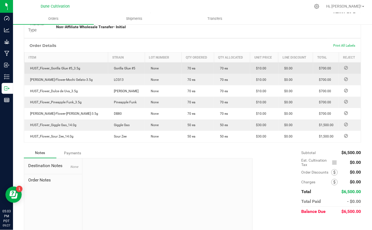
scroll to position [165, 0]
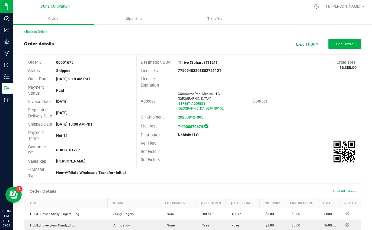
click at [116, 39] on div "Order details Export PDF Edit Order" at bounding box center [192, 44] width 337 height 10
drag, startPoint x: 129, startPoint y: 41, endPoint x: 132, endPoint y: 43, distance: 3.8
click at [129, 41] on div "Order details Export PDF Edit Order" at bounding box center [192, 44] width 337 height 10
click at [140, 39] on div "Order details Export PDF Edit Order" at bounding box center [192, 44] width 337 height 10
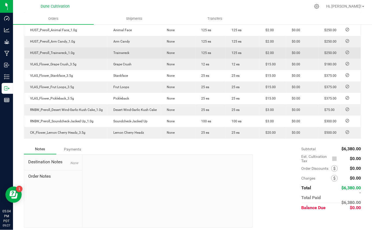
scroll to position [253, 0]
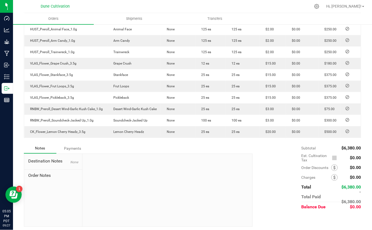
click at [137, 170] on div at bounding box center [167, 190] width 170 height 73
drag, startPoint x: 140, startPoint y: 169, endPoint x: 140, endPoint y: 162, distance: 7.0
click at [140, 168] on div at bounding box center [167, 190] width 170 height 73
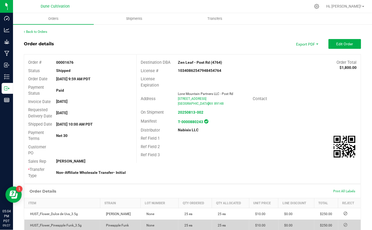
scroll to position [153, 0]
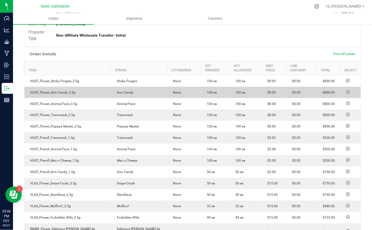
scroll to position [144, 0]
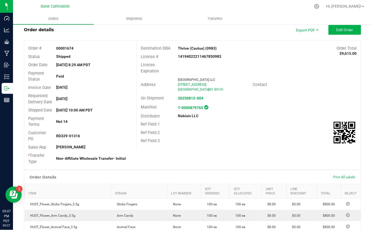
scroll to position [0, 0]
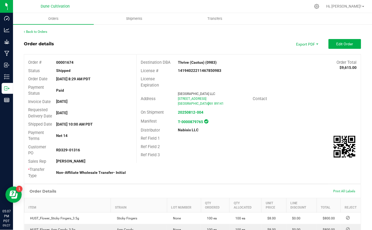
click at [122, 5] on div at bounding box center [203, 6] width 213 height 11
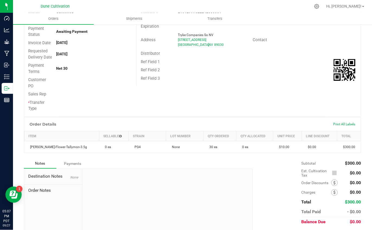
scroll to position [72, 0]
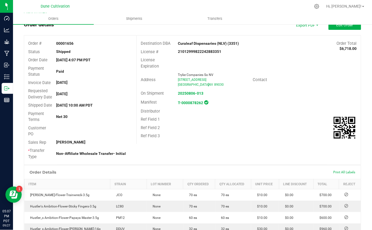
scroll to position [108, 0]
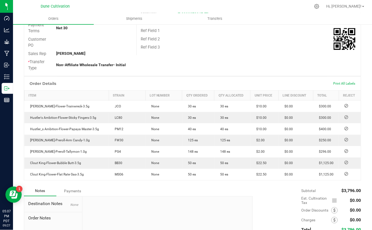
scroll to position [108, 0]
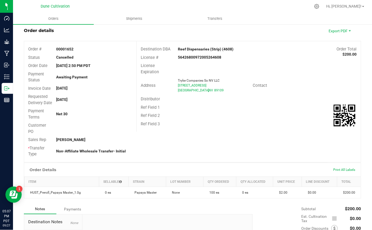
scroll to position [36, 0]
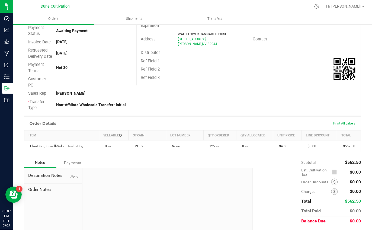
scroll to position [82, 0]
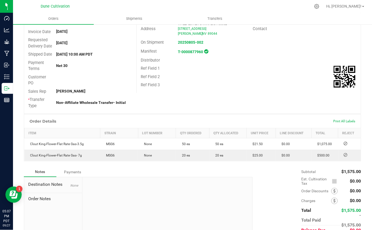
scroll to position [72, 0]
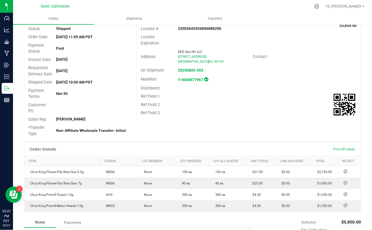
scroll to position [108, 0]
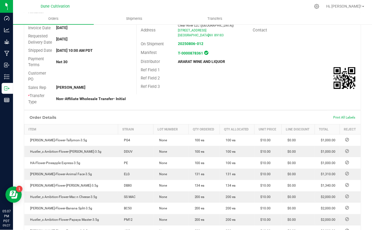
scroll to position [72, 0]
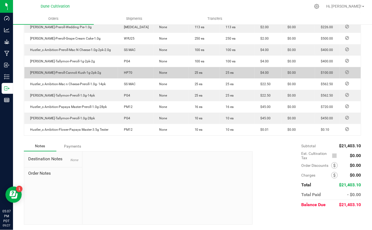
scroll to position [347, 0]
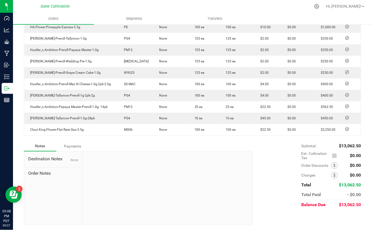
scroll to position [278, 0]
